Goal: Task Accomplishment & Management: Manage account settings

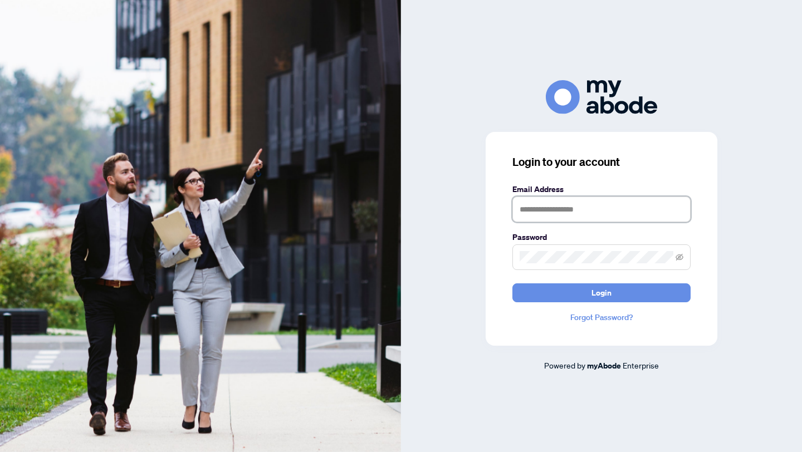
click at [550, 216] on input "text" at bounding box center [601, 210] width 178 height 26
type input "**********"
click at [512, 283] on button "Login" at bounding box center [601, 292] width 178 height 19
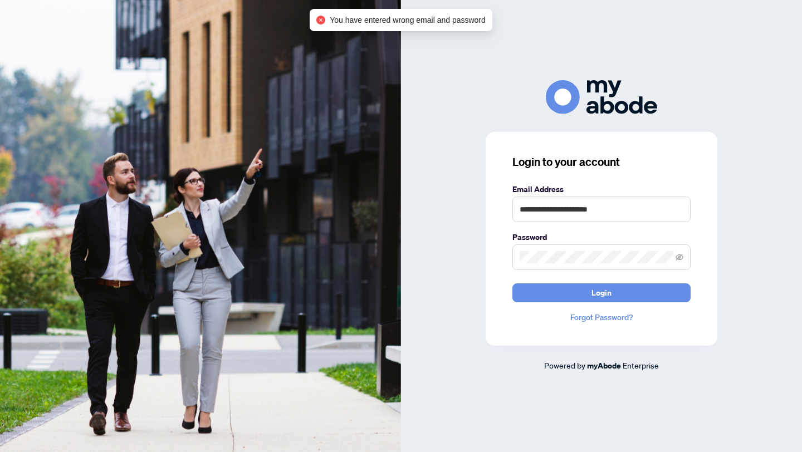
click at [583, 278] on form "**********" at bounding box center [601, 242] width 178 height 119
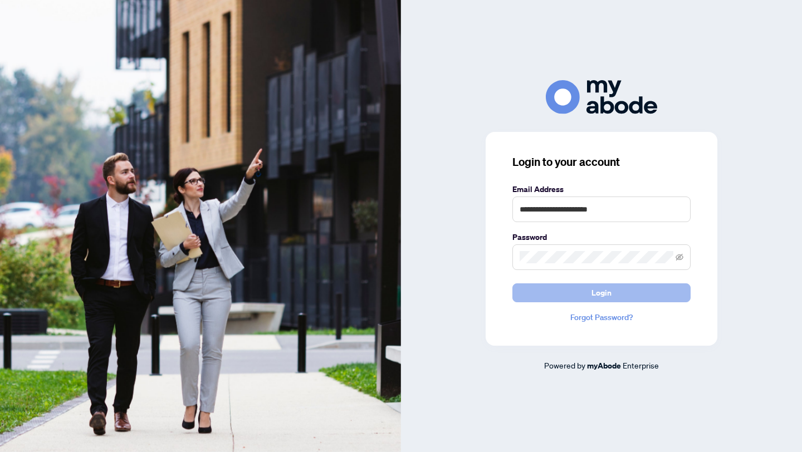
click at [601, 288] on span "Login" at bounding box center [601, 293] width 20 height 18
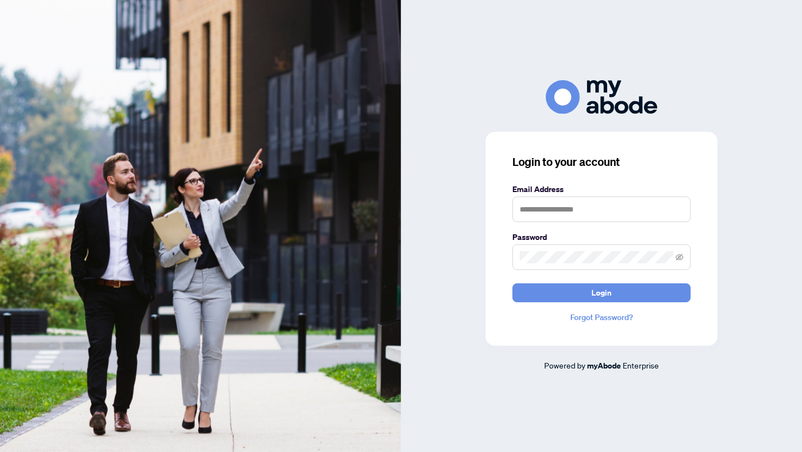
click at [595, 317] on link "Forgot Password?" at bounding box center [601, 317] width 178 height 12
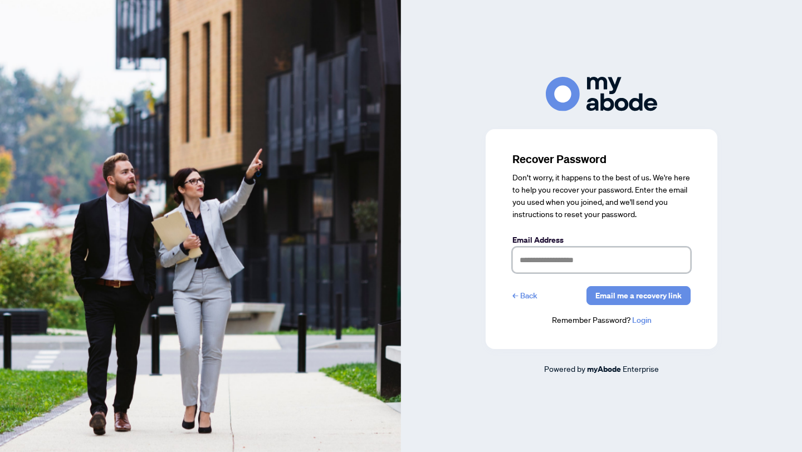
click at [581, 263] on input "text" at bounding box center [601, 260] width 178 height 26
type input "**********"
click at [627, 295] on span "Email me a recovery link" at bounding box center [638, 296] width 86 height 18
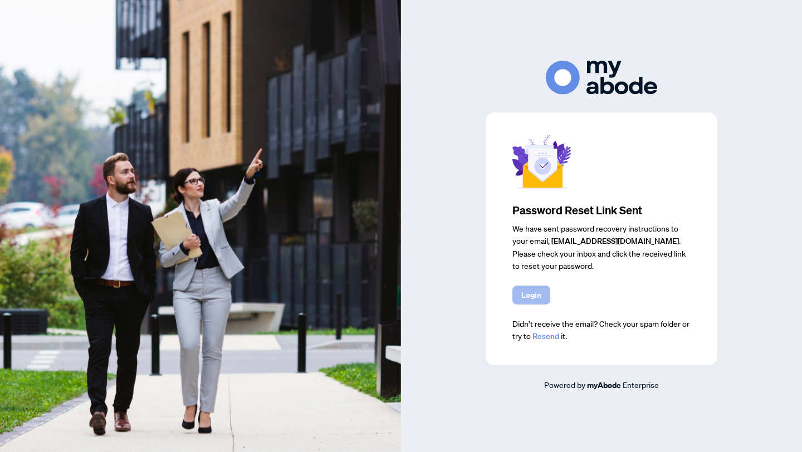
click at [529, 299] on span "Login" at bounding box center [531, 295] width 20 height 18
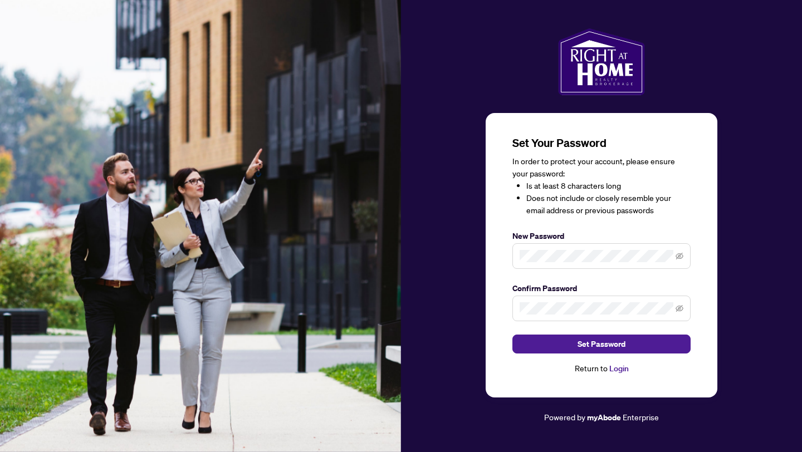
click at [682, 251] on span at bounding box center [679, 256] width 8 height 12
click at [682, 260] on icon "eye-invisible" at bounding box center [679, 256] width 8 height 8
click at [682, 308] on icon "eye-invisible" at bounding box center [679, 308] width 8 height 7
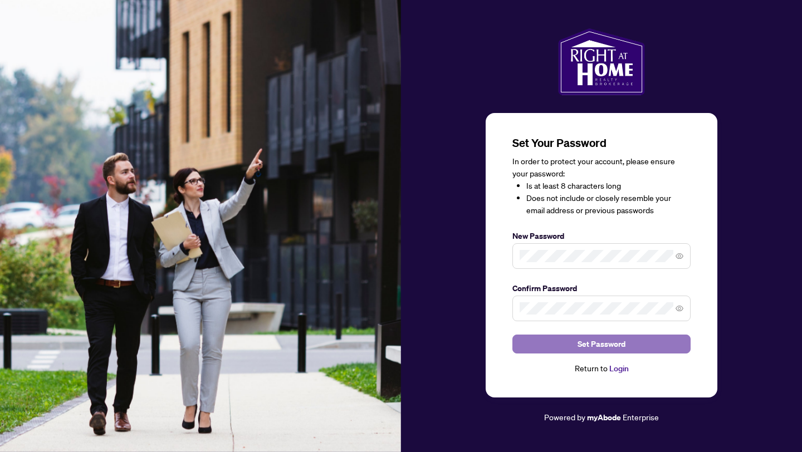
click at [638, 344] on button "Set Password" at bounding box center [601, 344] width 178 height 19
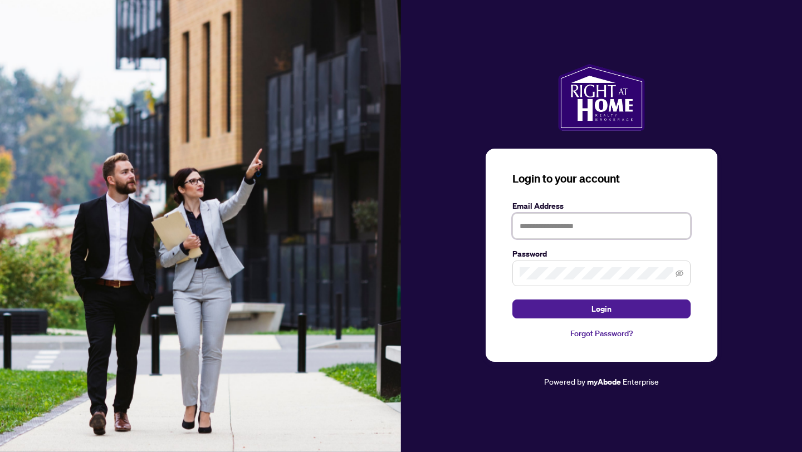
click at [551, 231] on input "text" at bounding box center [601, 226] width 178 height 26
type input "**********"
click at [679, 272] on icon "eye-invisible" at bounding box center [679, 274] width 8 height 8
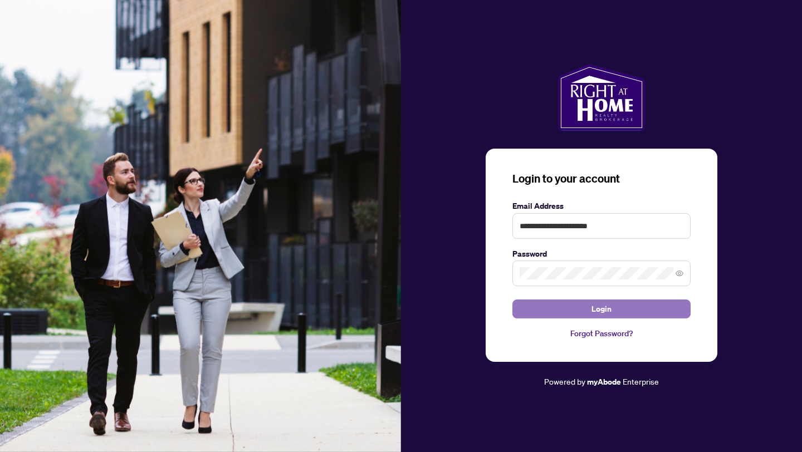
click at [631, 309] on button "Login" at bounding box center [601, 309] width 178 height 19
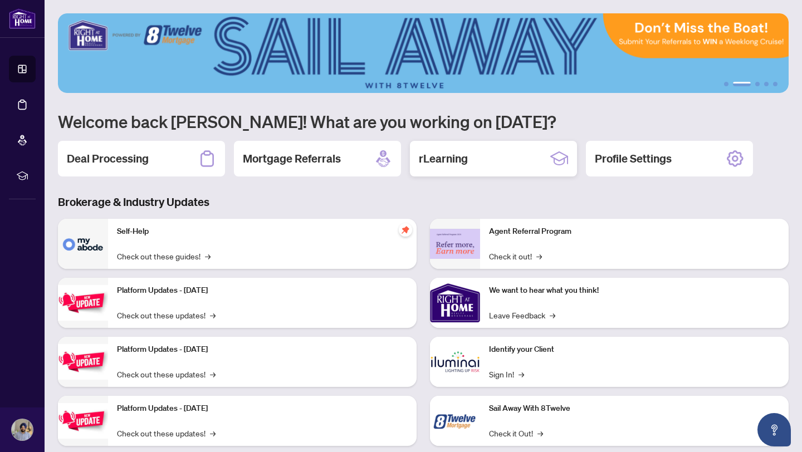
click at [442, 159] on h2 "rLearning" at bounding box center [443, 159] width 49 height 16
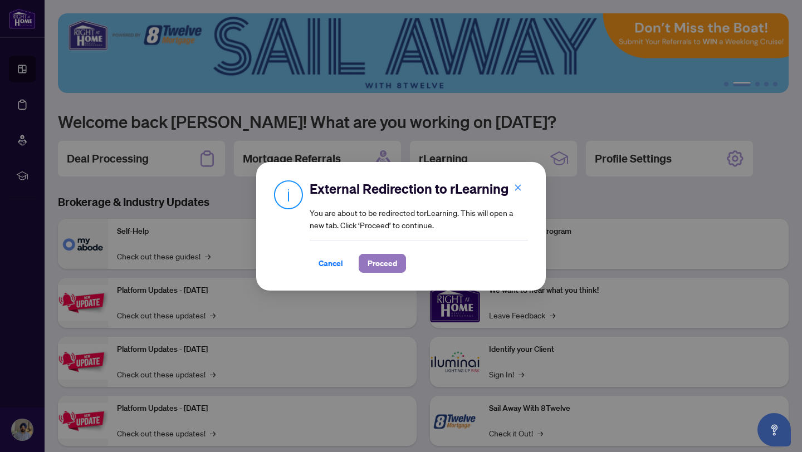
click at [377, 265] on span "Proceed" at bounding box center [383, 263] width 30 height 18
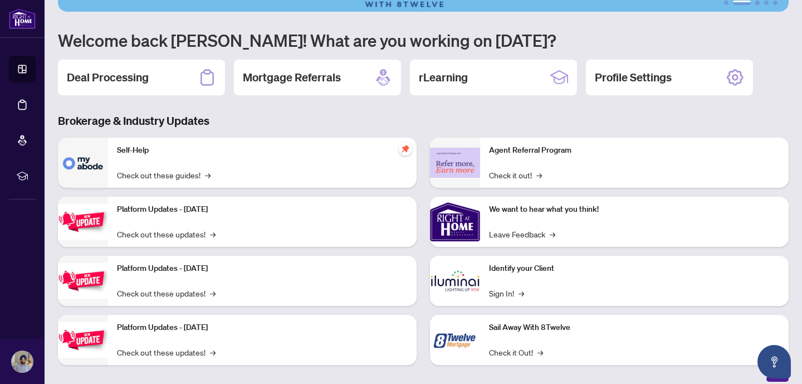
scroll to position [92, 0]
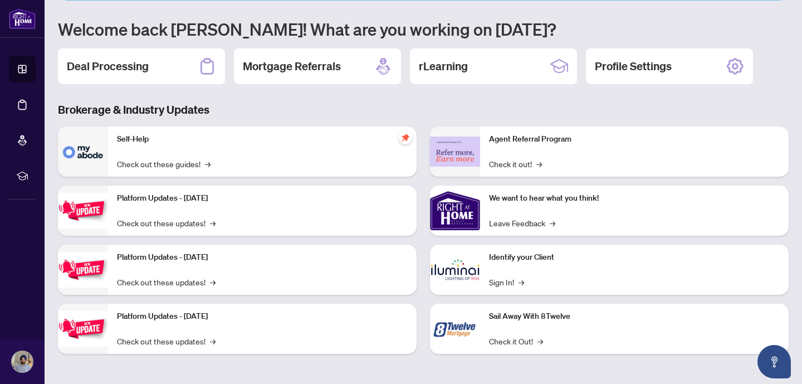
click at [468, 276] on img at bounding box center [455, 269] width 50 height 50
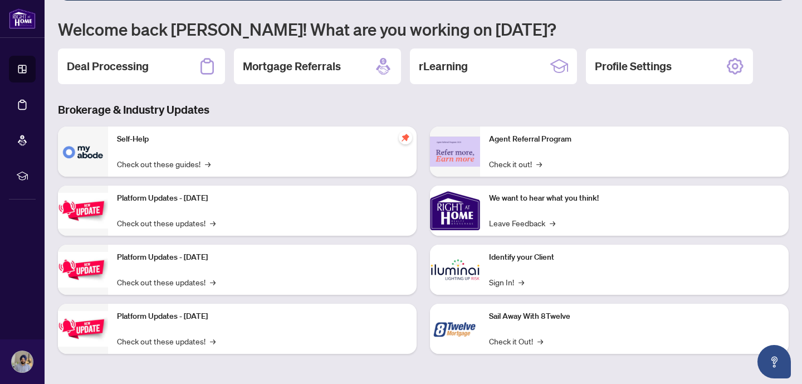
click at [472, 268] on img at bounding box center [455, 269] width 50 height 50
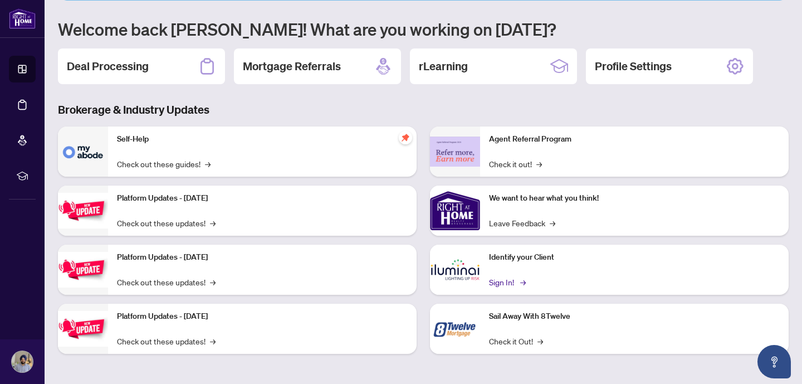
click at [497, 283] on link "Sign In! →" at bounding box center [506, 282] width 35 height 12
